Goal: Answer question/provide support

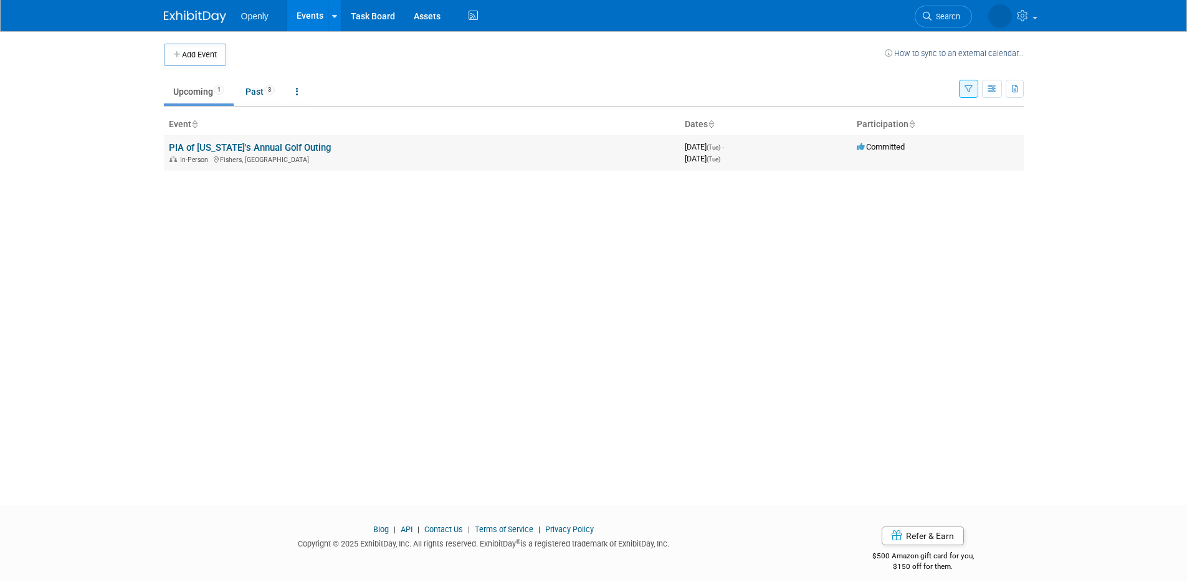
click at [534, 166] on td "PIA of [US_STATE]'s Annual Golf Outing In-Person Fishers, IN" at bounding box center [422, 153] width 516 height 36
click at [226, 149] on link "PIA of [US_STATE]'s Annual Golf Outing" at bounding box center [250, 147] width 162 height 11
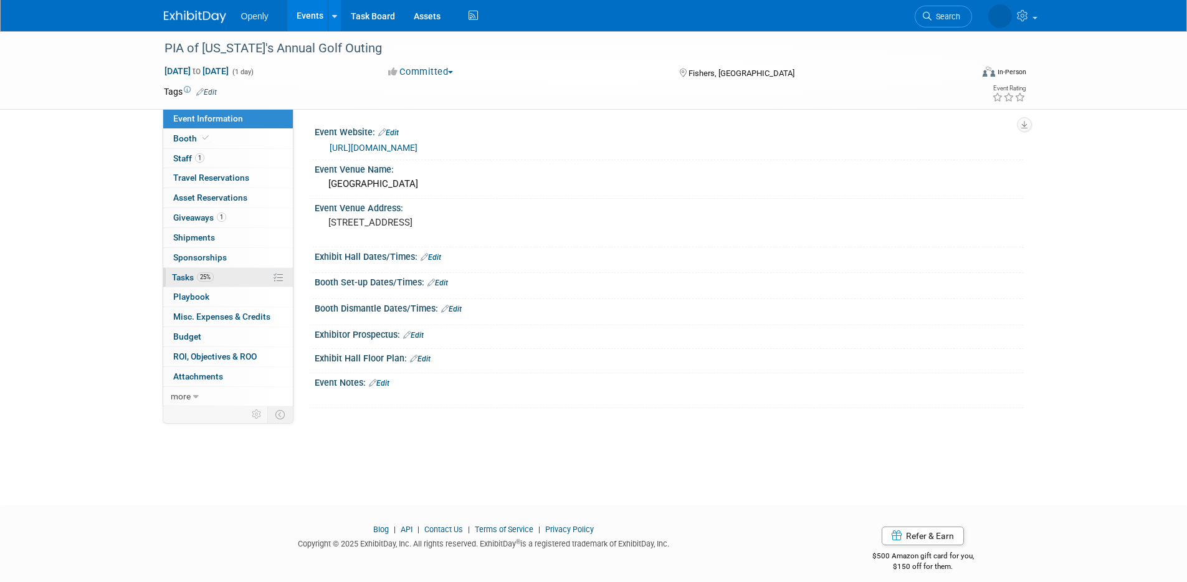
click at [204, 280] on span "25%" at bounding box center [205, 276] width 17 height 9
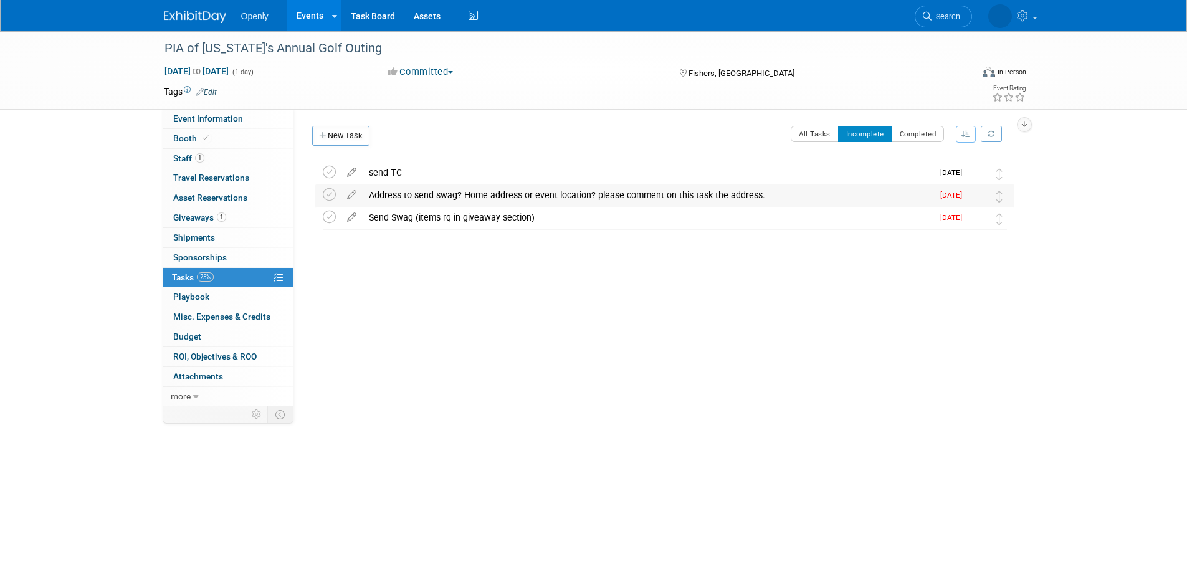
click at [421, 199] on div "Address to send swag? Home address or event location? please comment on this ta…" at bounding box center [648, 194] width 570 height 21
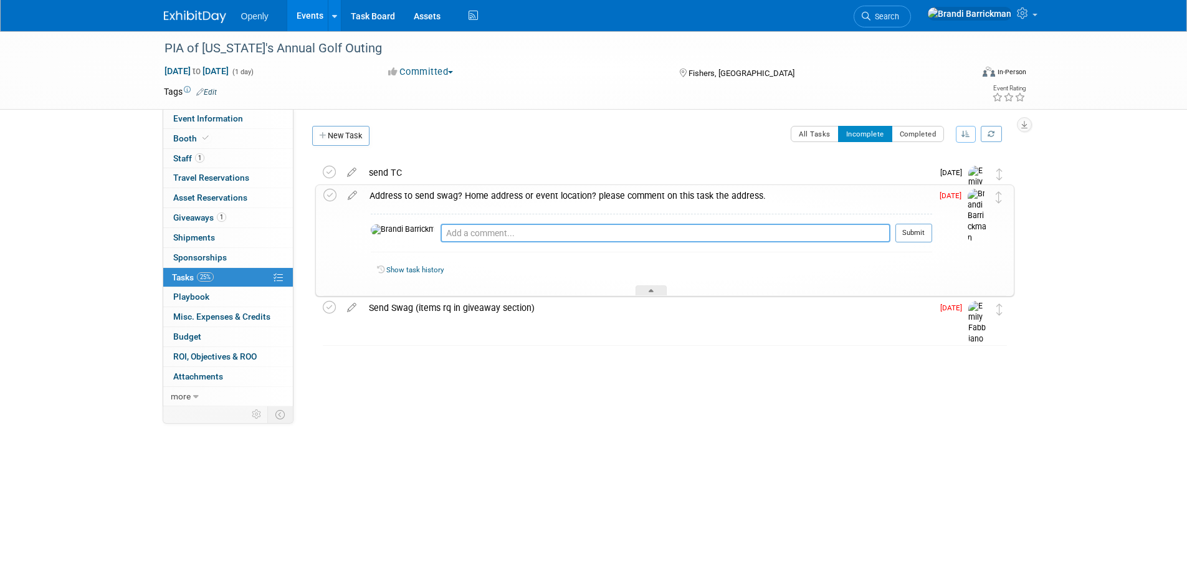
click at [441, 235] on textarea at bounding box center [666, 233] width 450 height 19
type textarea "Home: 413 W Crestview Dr, Mooresville, IN 46158"
click at [907, 235] on button "Submit" at bounding box center [914, 233] width 37 height 19
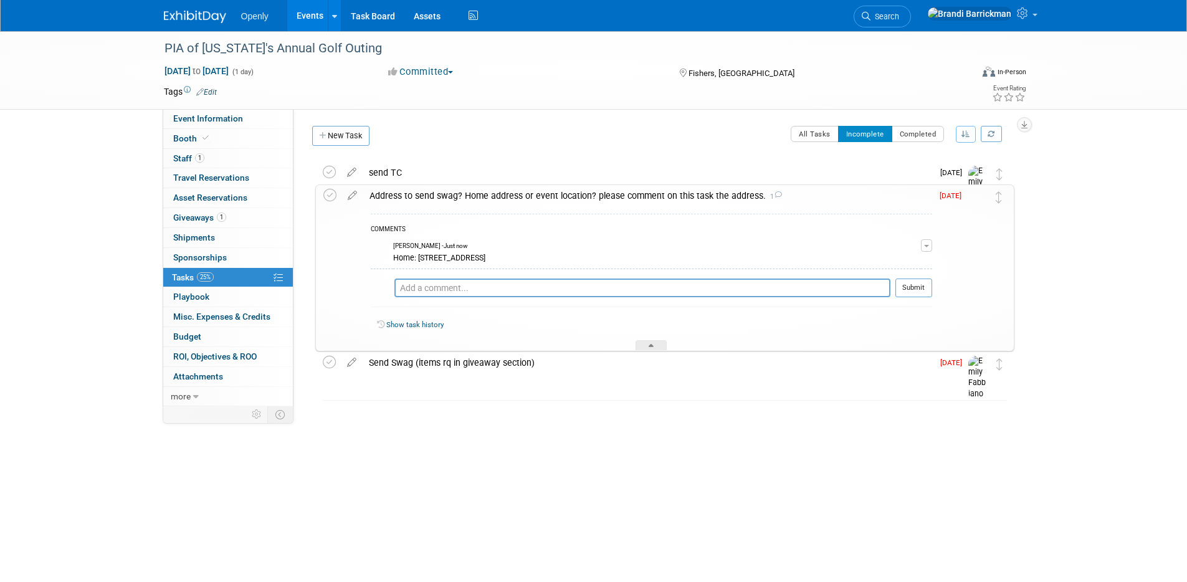
click at [487, 140] on div "All Tasks Incomplete Completed Sort View: Default By Due Date By Section, By Du…" at bounding box center [692, 139] width 645 height 26
click at [434, 368] on div "Send Swag (items rq in giveaway section)" at bounding box center [648, 362] width 570 height 21
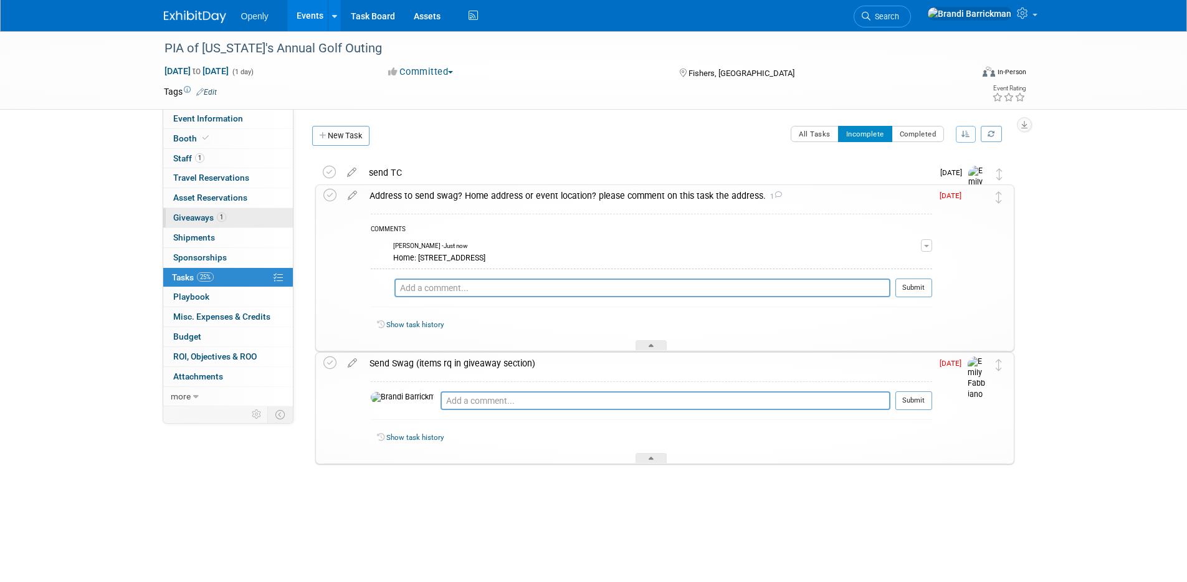
click at [201, 219] on span "Giveaways 1" at bounding box center [199, 218] width 53 height 10
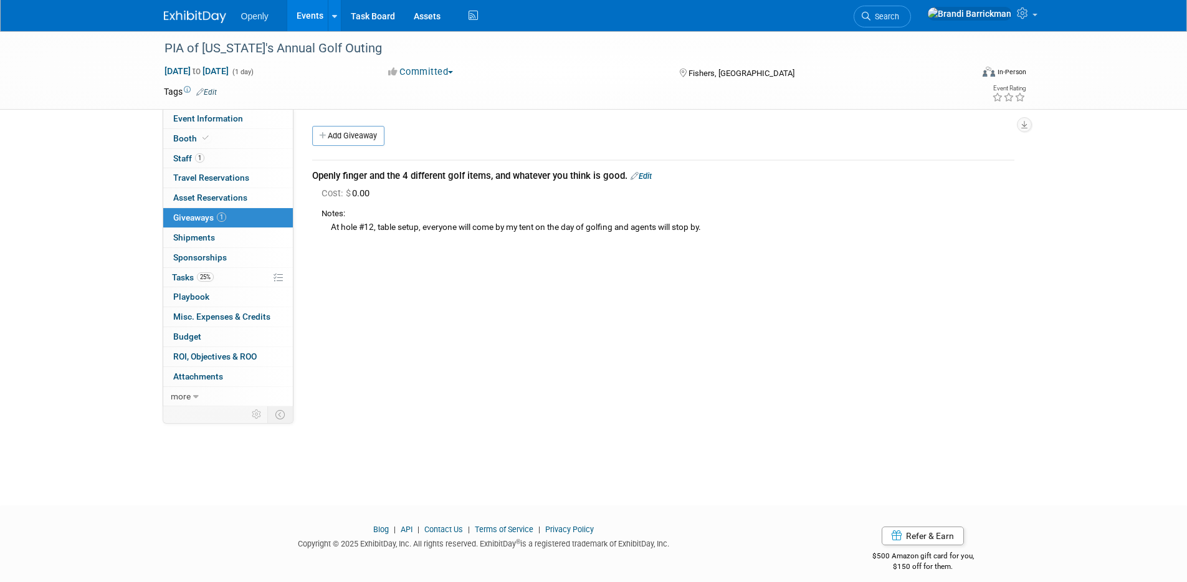
scroll to position [11, 0]
